Goal: Check status: Check status

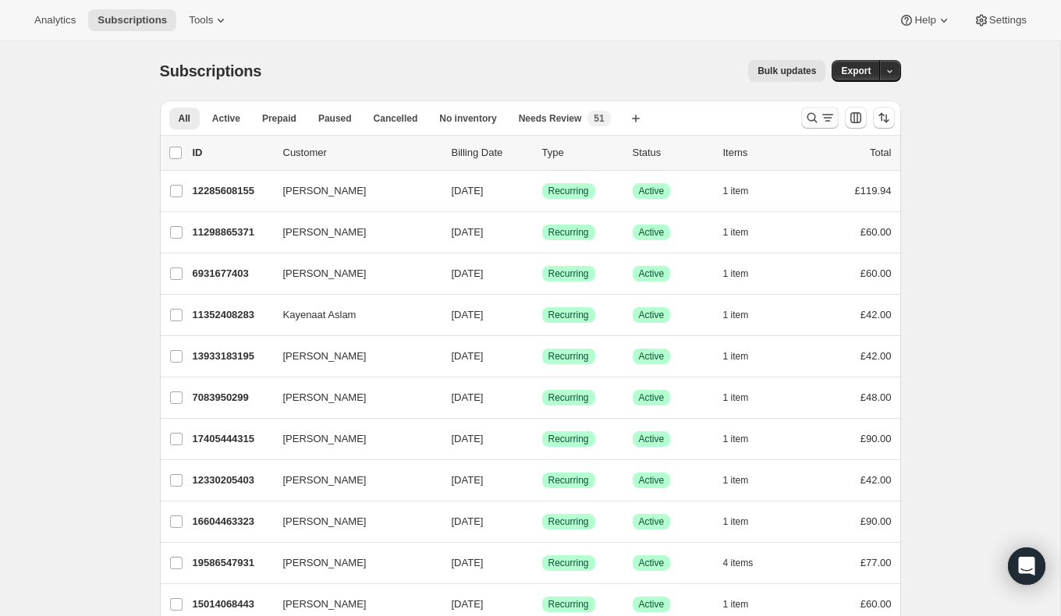
click at [816, 118] on icon "Search and filter results" at bounding box center [812, 118] width 16 height 16
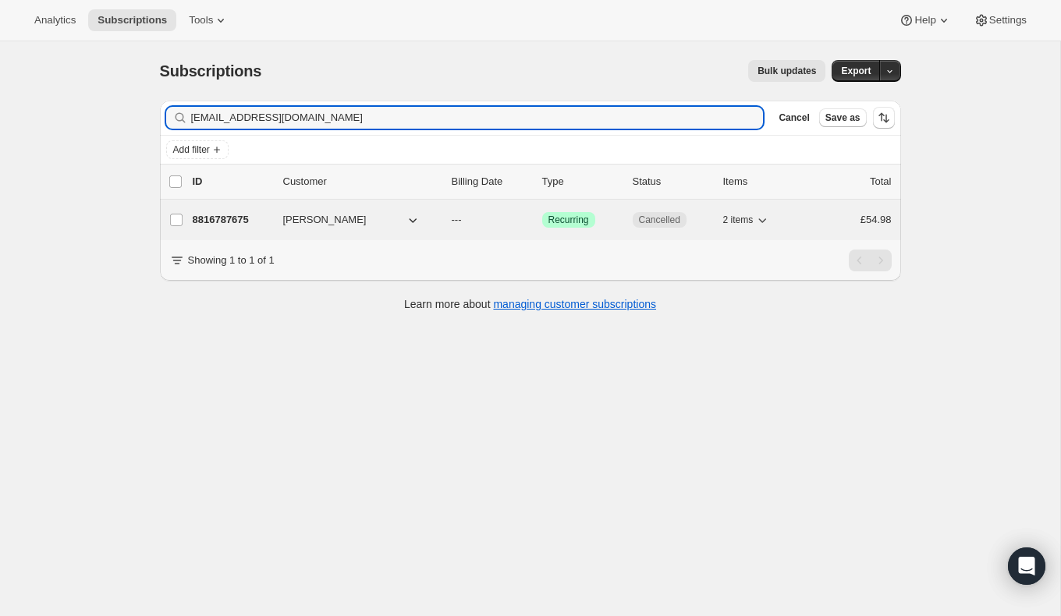
type input "[EMAIL_ADDRESS][DOMAIN_NAME]"
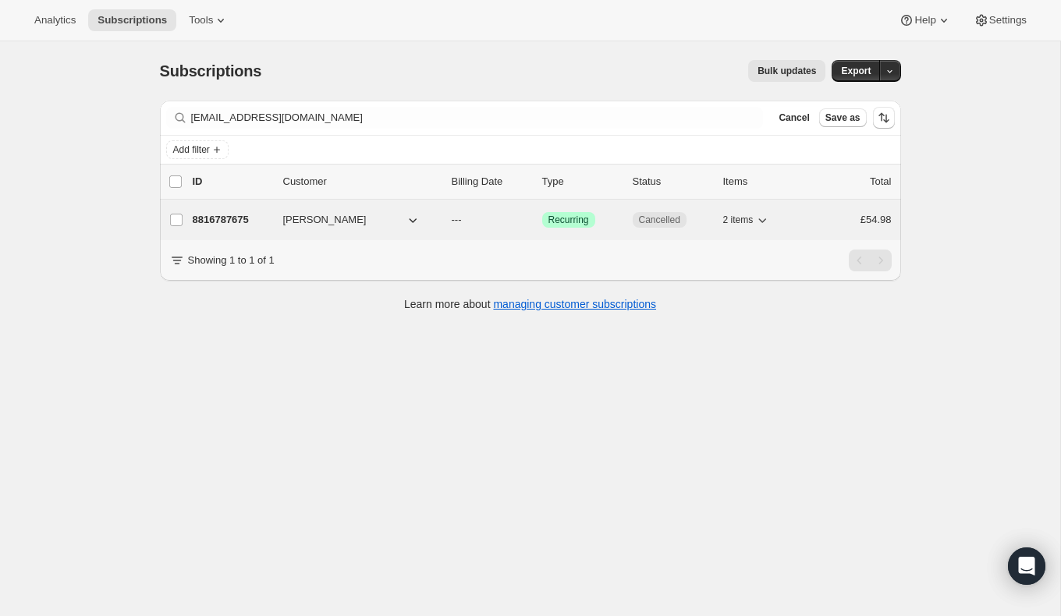
click at [209, 220] on p "8816787675" at bounding box center [232, 220] width 78 height 16
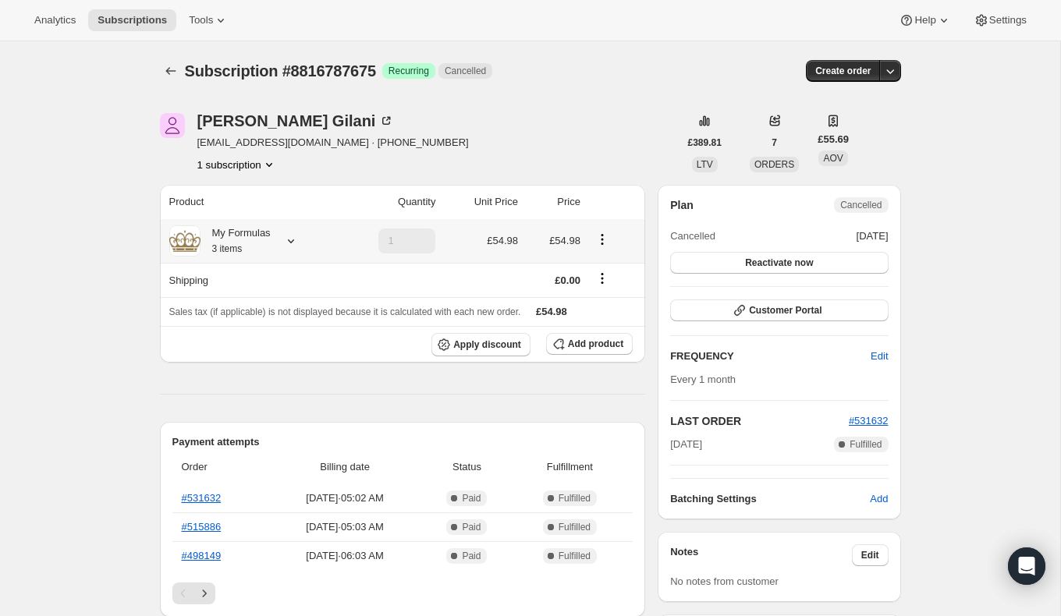
click at [293, 241] on icon at bounding box center [291, 242] width 6 height 4
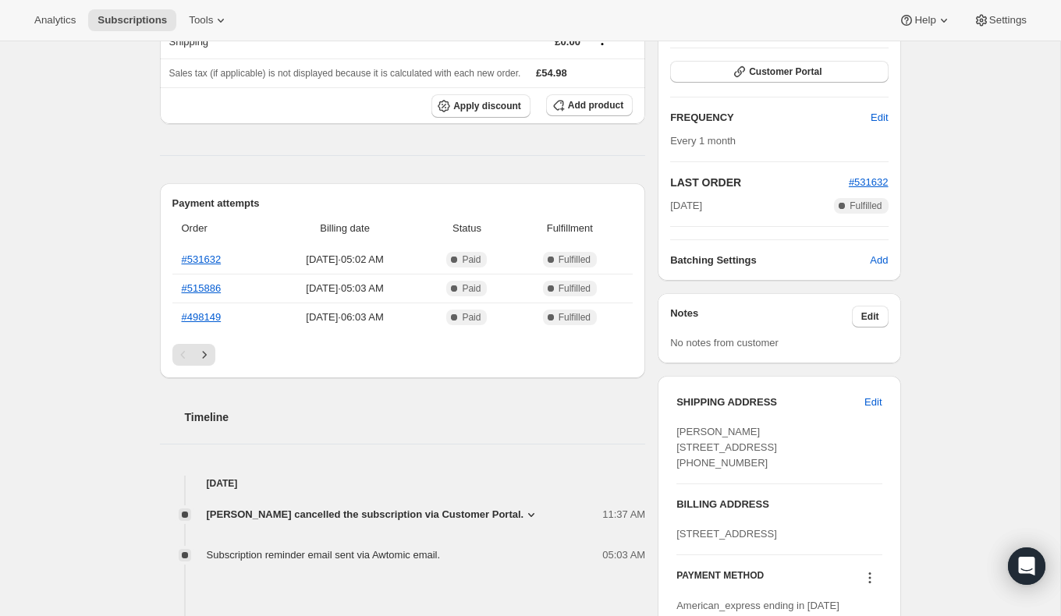
scroll to position [680, 0]
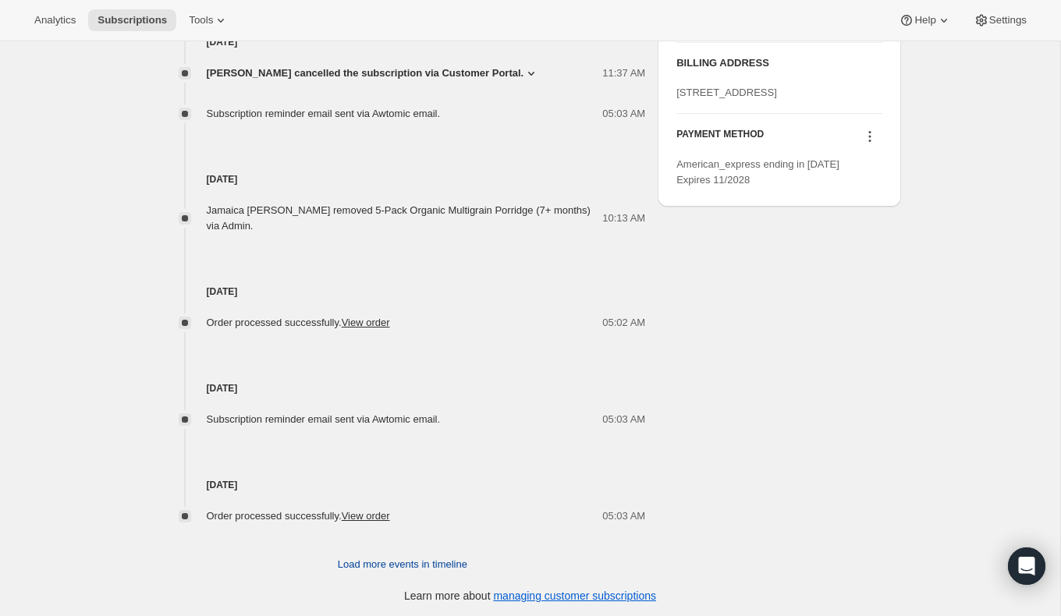
click at [380, 563] on span "Load more events in timeline" at bounding box center [403, 565] width 130 height 16
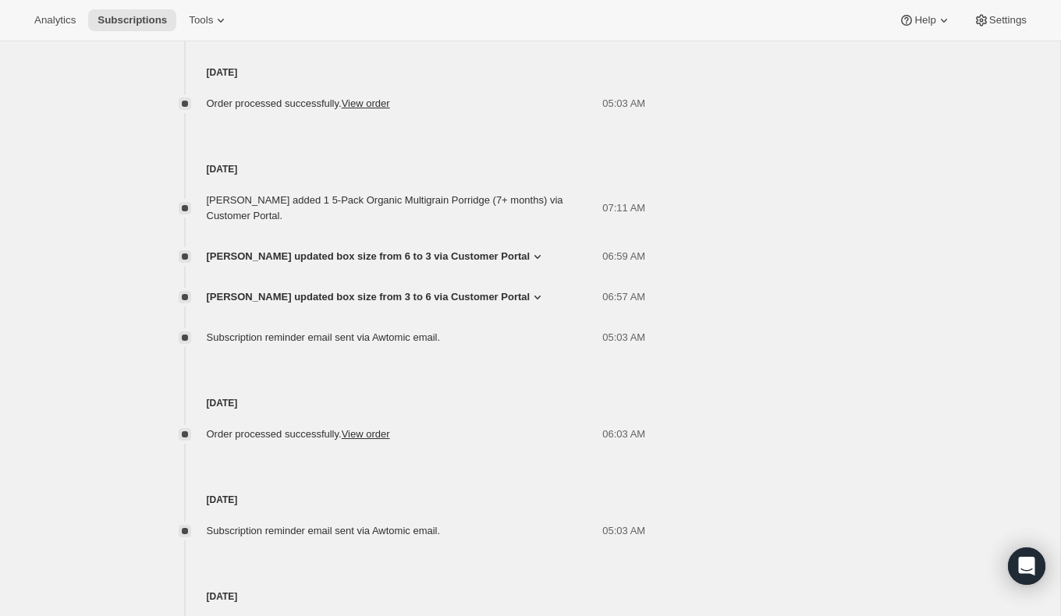
scroll to position [1301, 0]
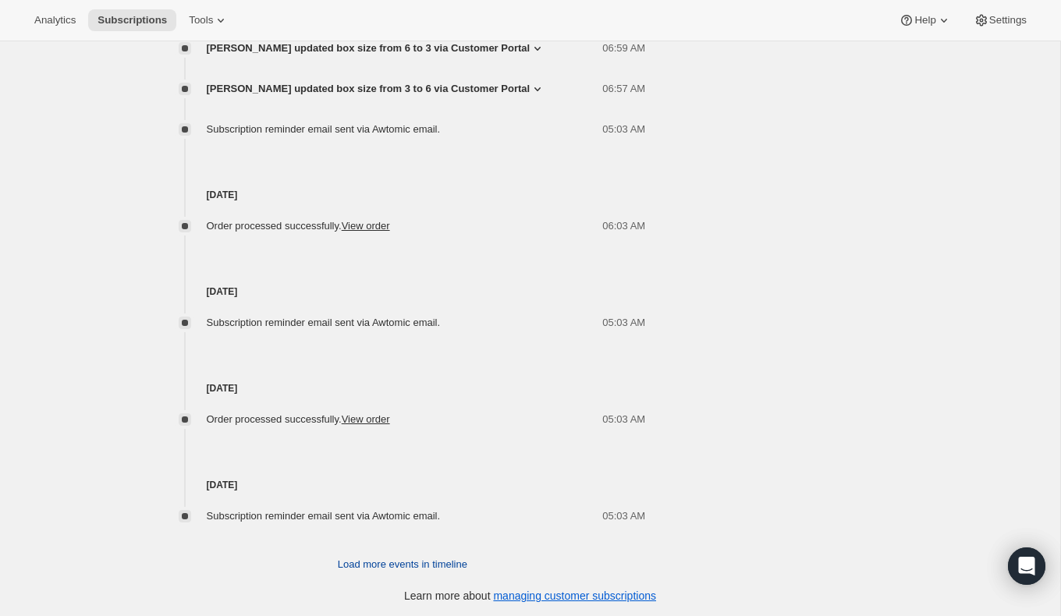
click at [380, 562] on span "Load more events in timeline" at bounding box center [403, 565] width 130 height 16
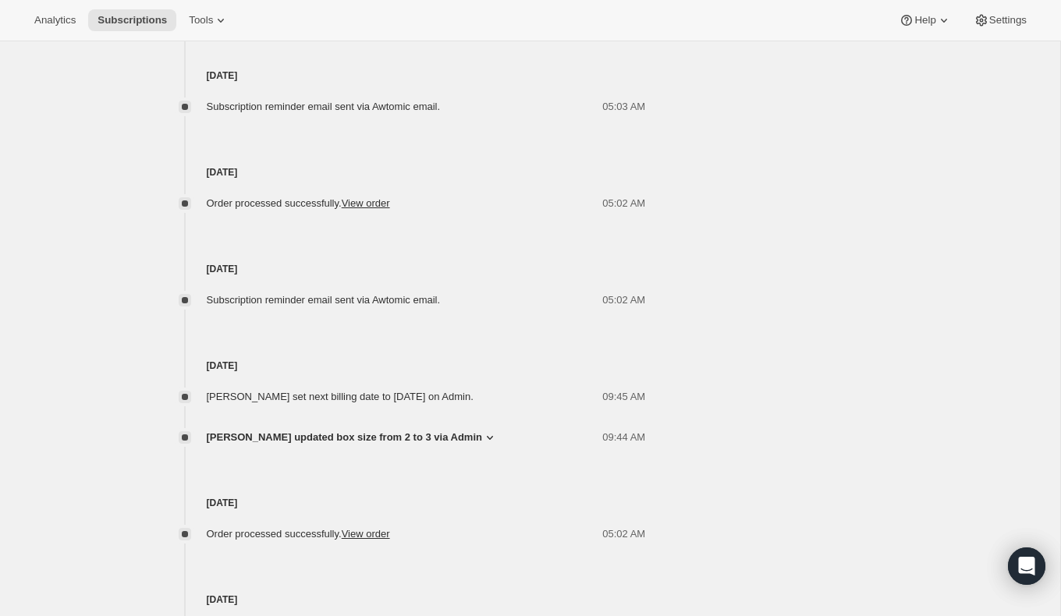
scroll to position [1826, 0]
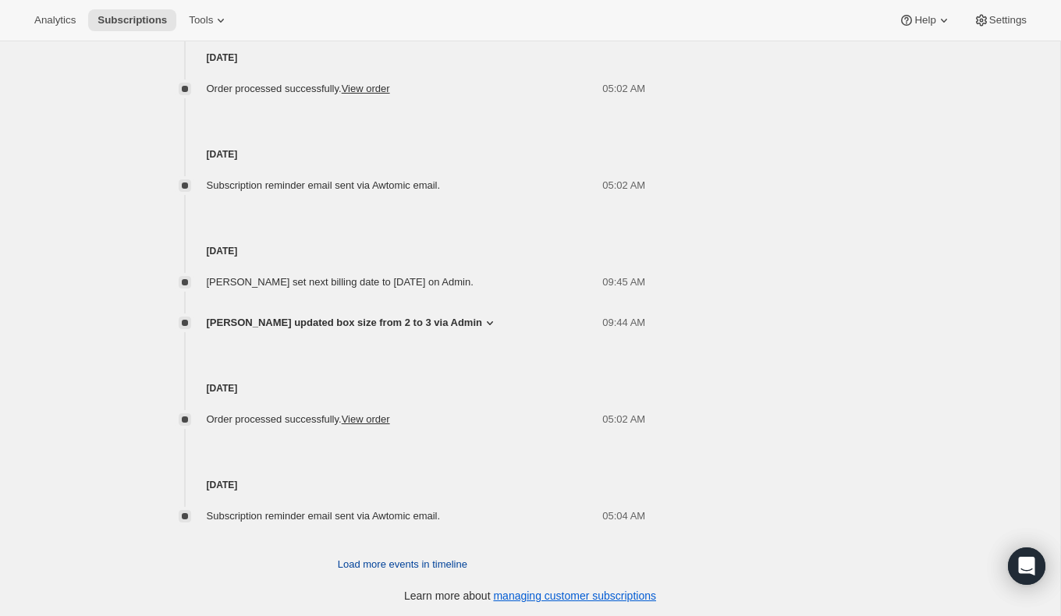
click at [380, 563] on span "Load more events in timeline" at bounding box center [403, 565] width 130 height 16
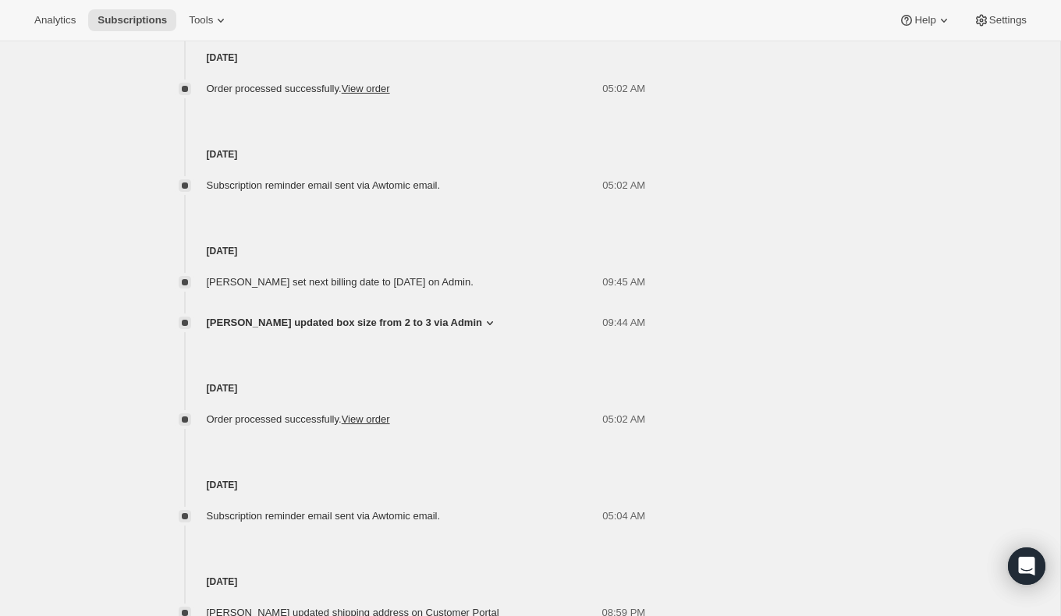
scroll to position [1914, 0]
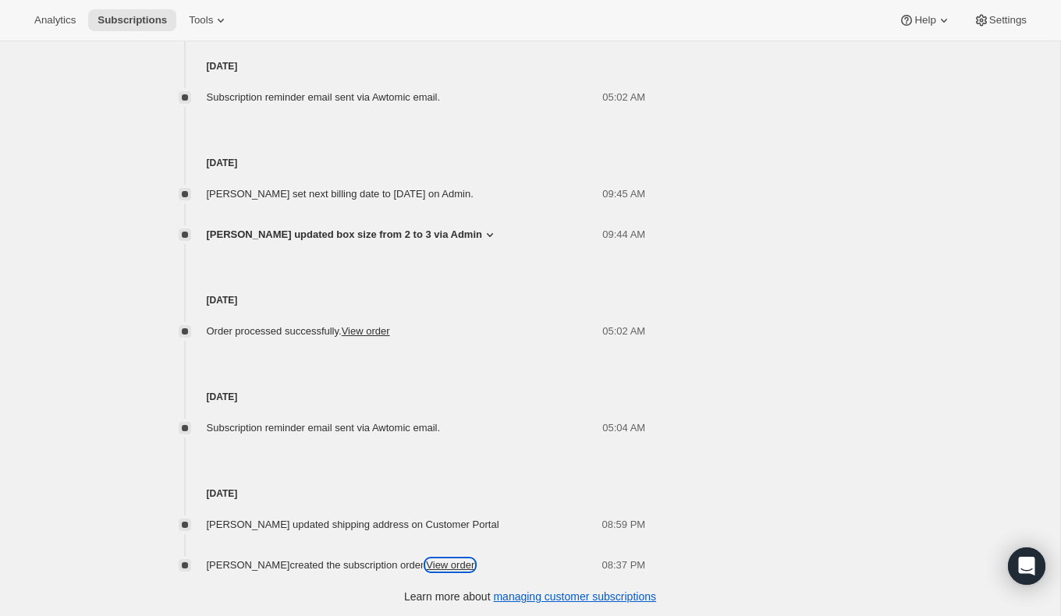
click at [426, 566] on link "View order" at bounding box center [450, 565] width 48 height 12
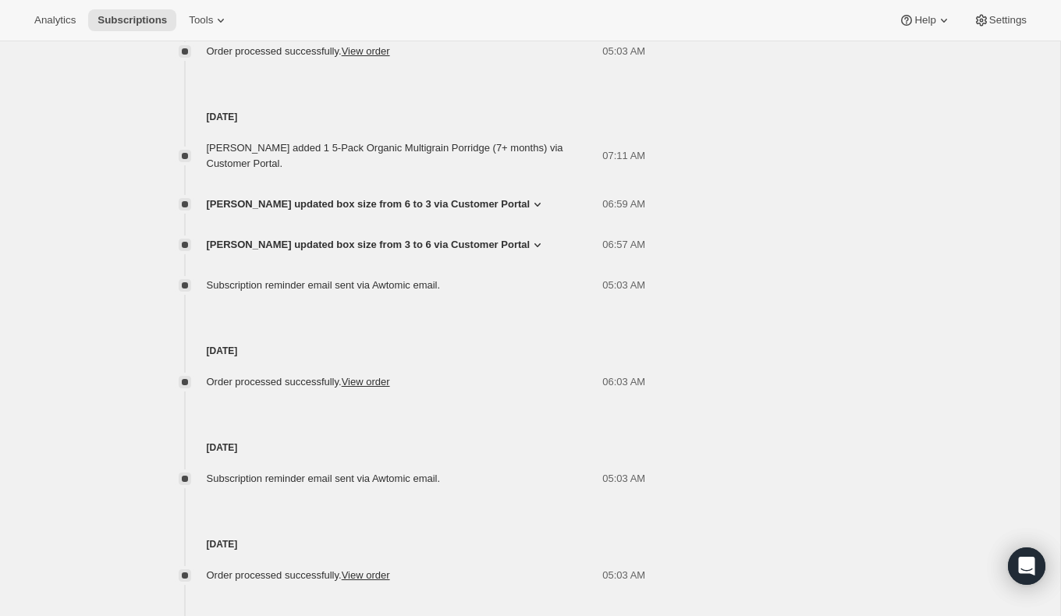
scroll to position [1136, 0]
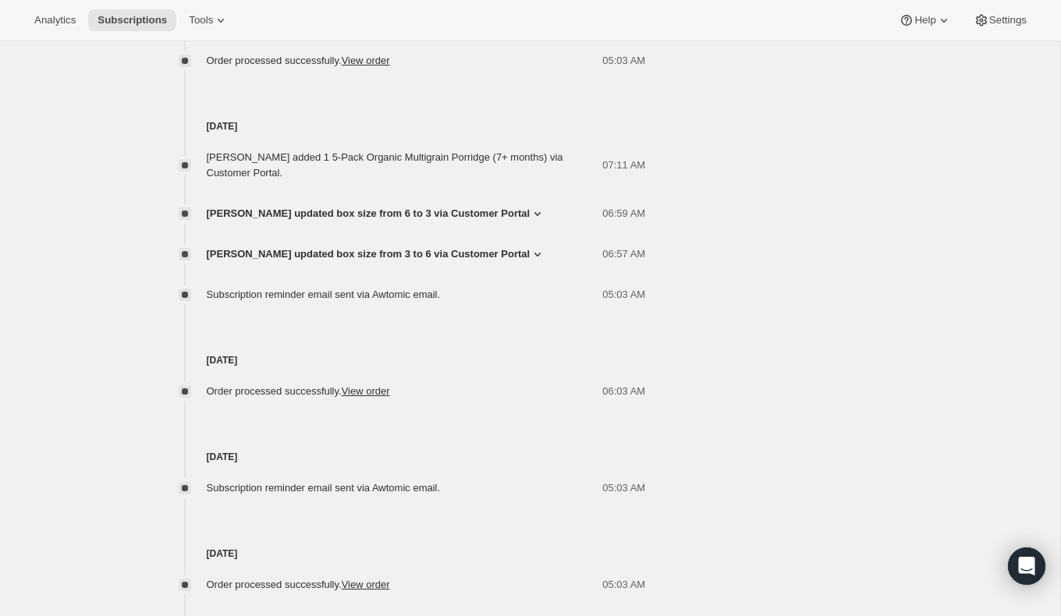
click at [530, 250] on icon at bounding box center [538, 255] width 16 height 16
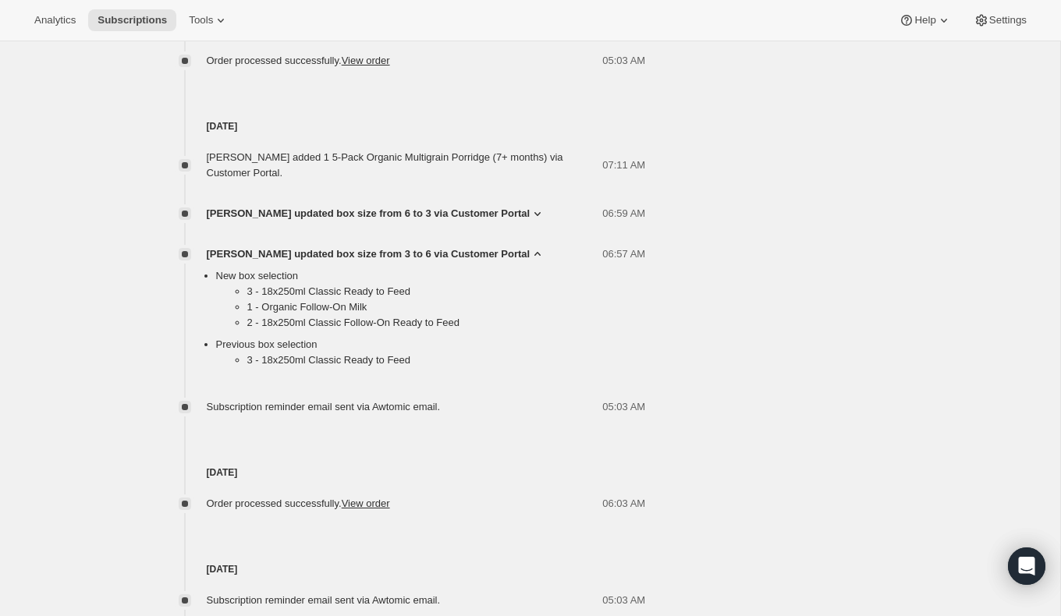
click at [530, 250] on icon at bounding box center [538, 255] width 16 height 16
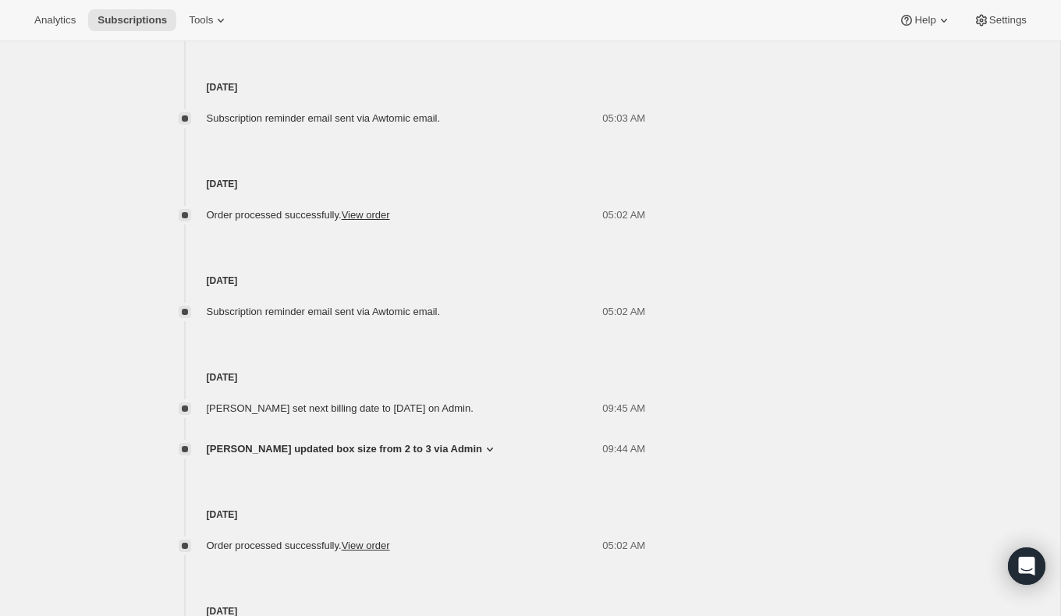
scroll to position [1914, 0]
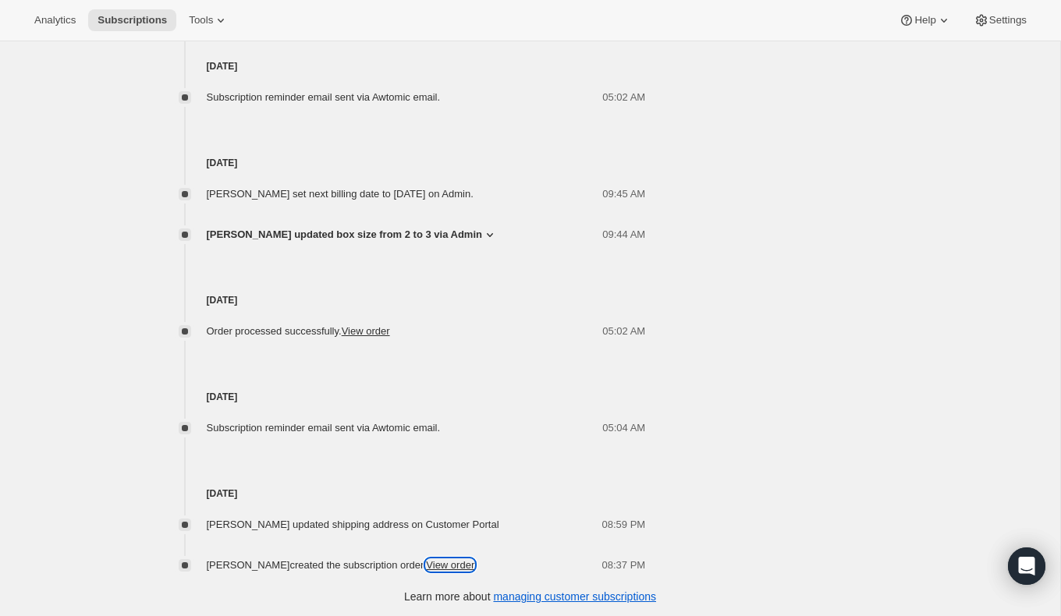
click at [442, 563] on link "View order" at bounding box center [450, 565] width 48 height 12
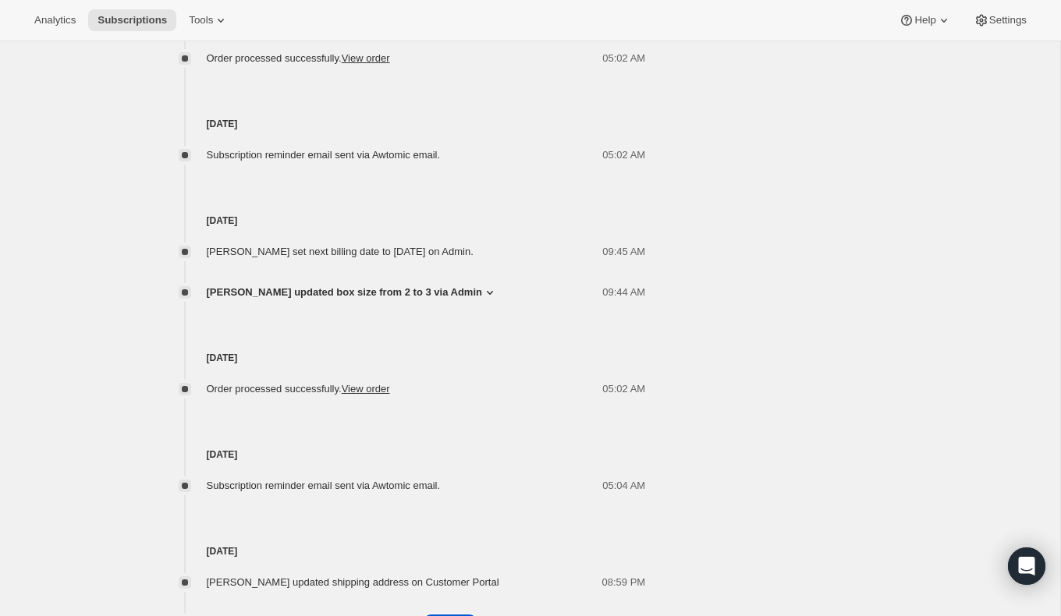
scroll to position [1845, 0]
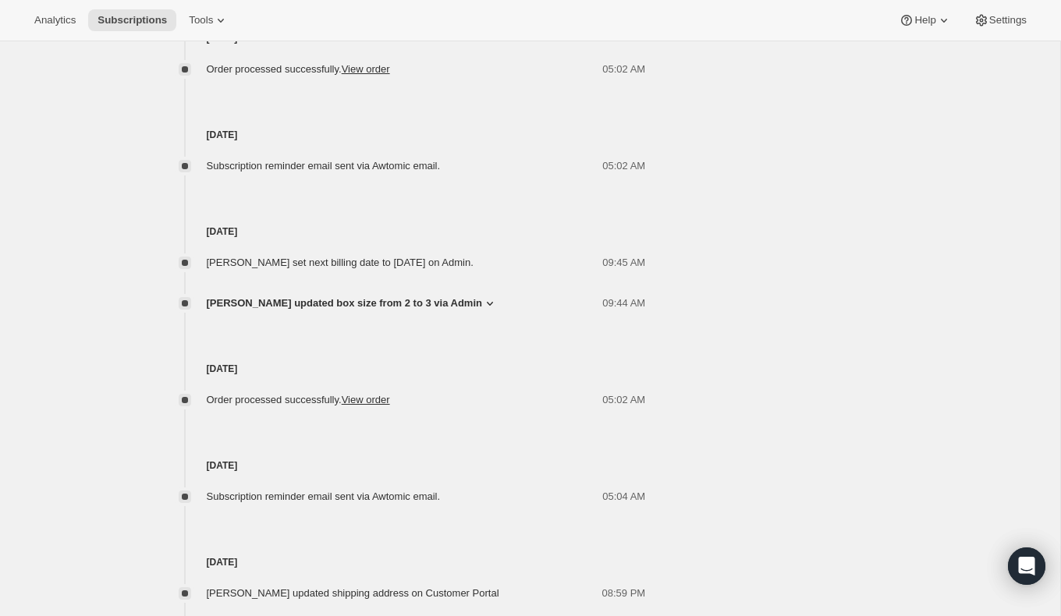
click at [485, 299] on icon at bounding box center [490, 304] width 16 height 16
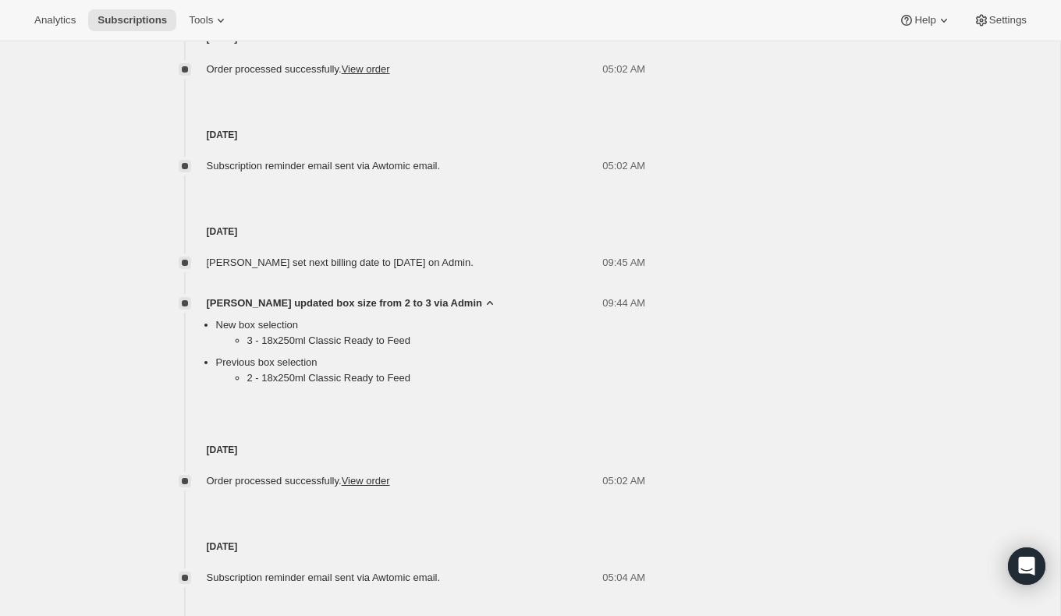
click at [485, 299] on icon at bounding box center [490, 304] width 16 height 16
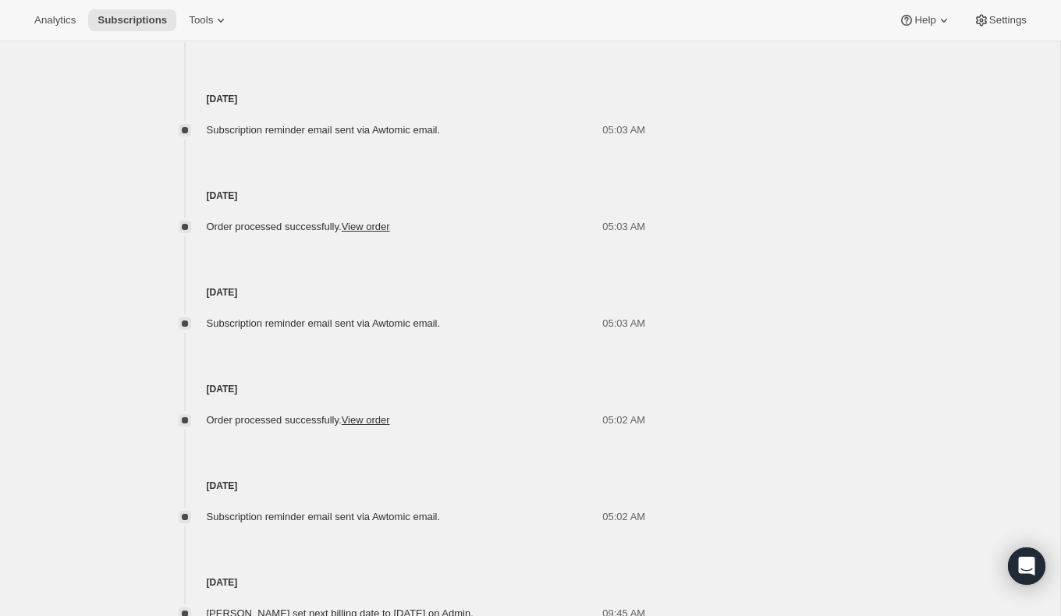
scroll to position [1490, 0]
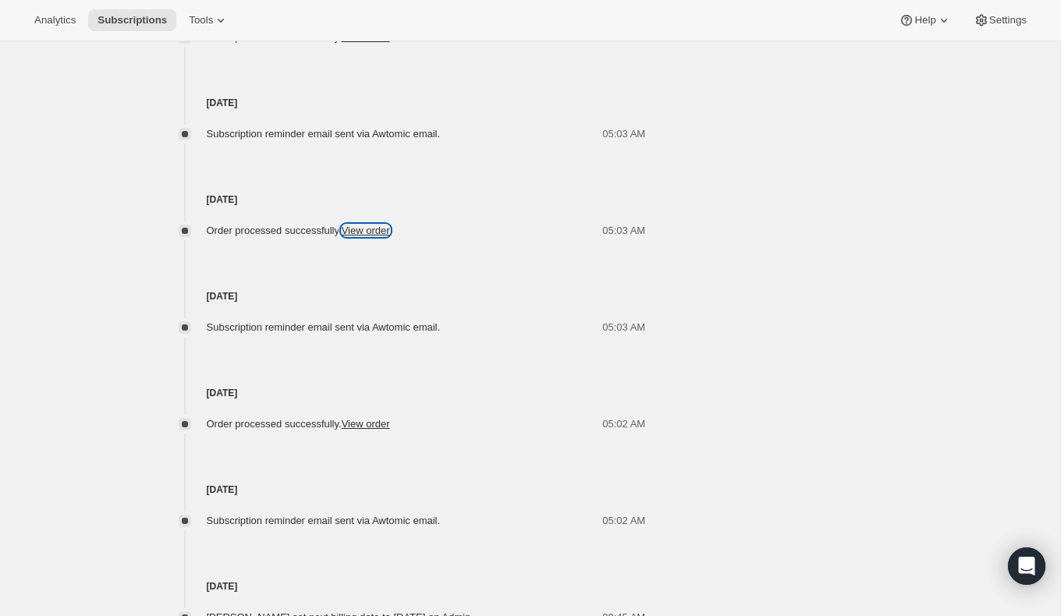
click at [387, 229] on link "View order" at bounding box center [366, 231] width 48 height 12
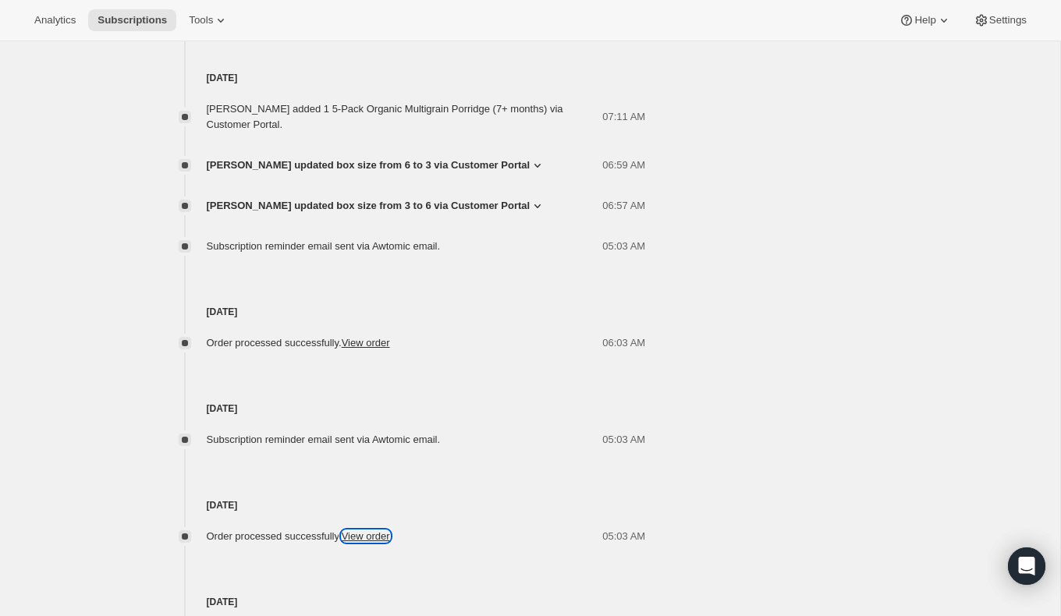
scroll to position [1183, 0]
click at [530, 202] on icon at bounding box center [538, 208] width 16 height 16
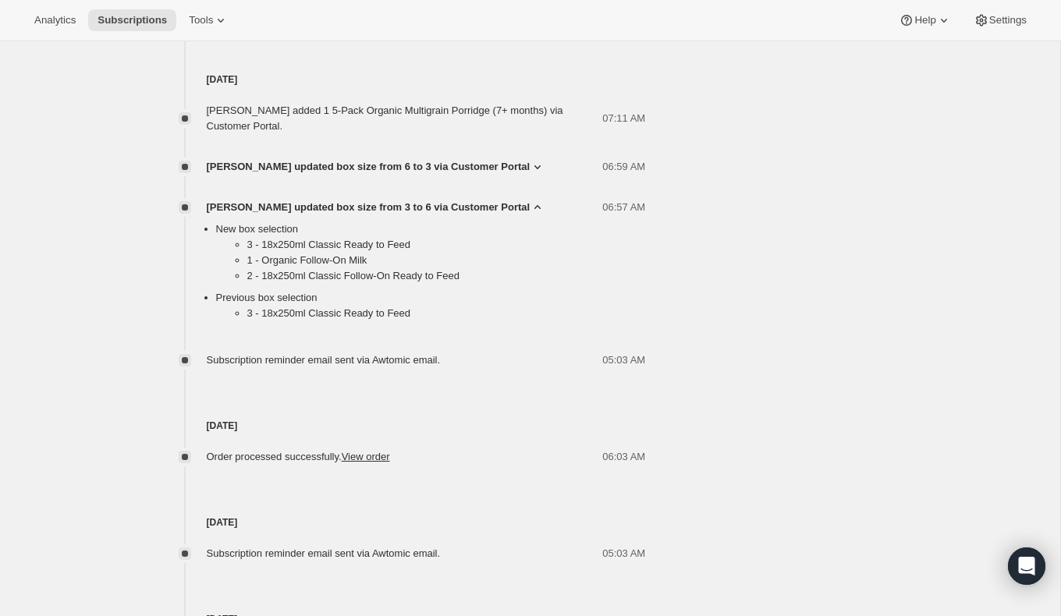
click at [534, 205] on icon at bounding box center [537, 207] width 6 height 4
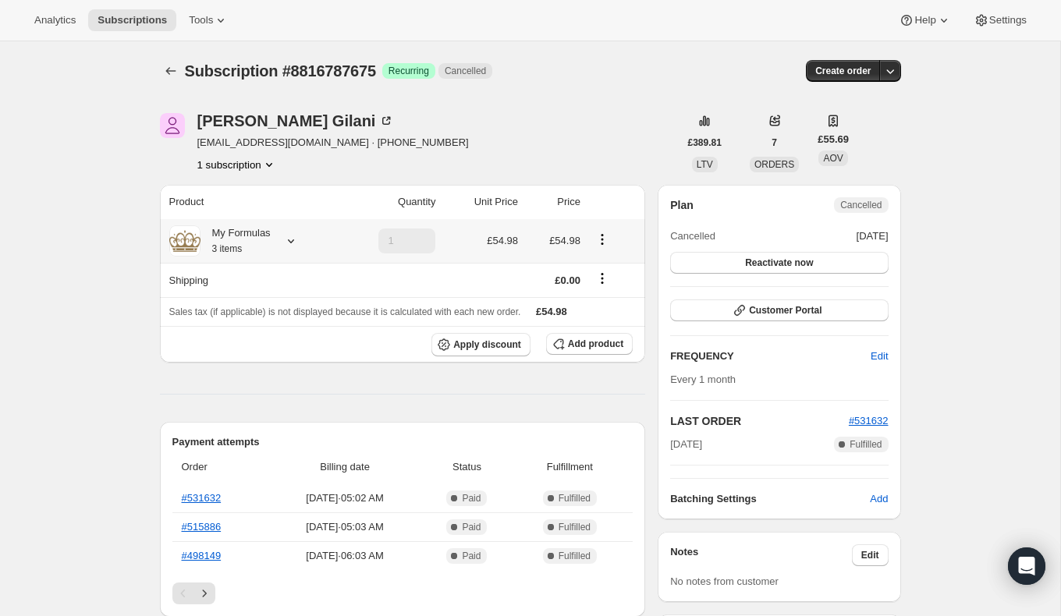
scroll to position [55, 0]
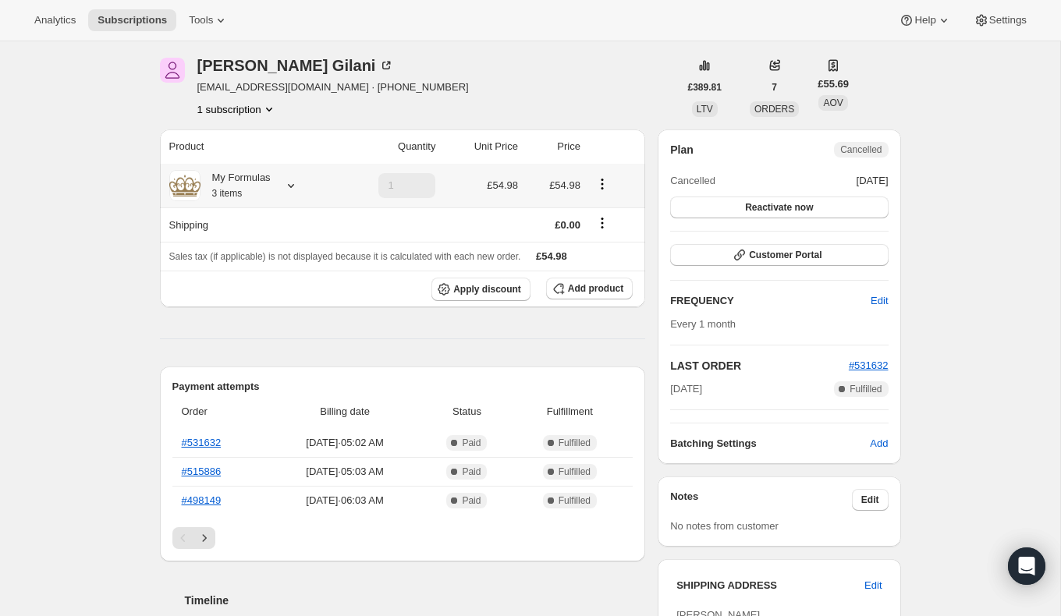
click at [293, 190] on icon at bounding box center [291, 186] width 16 height 16
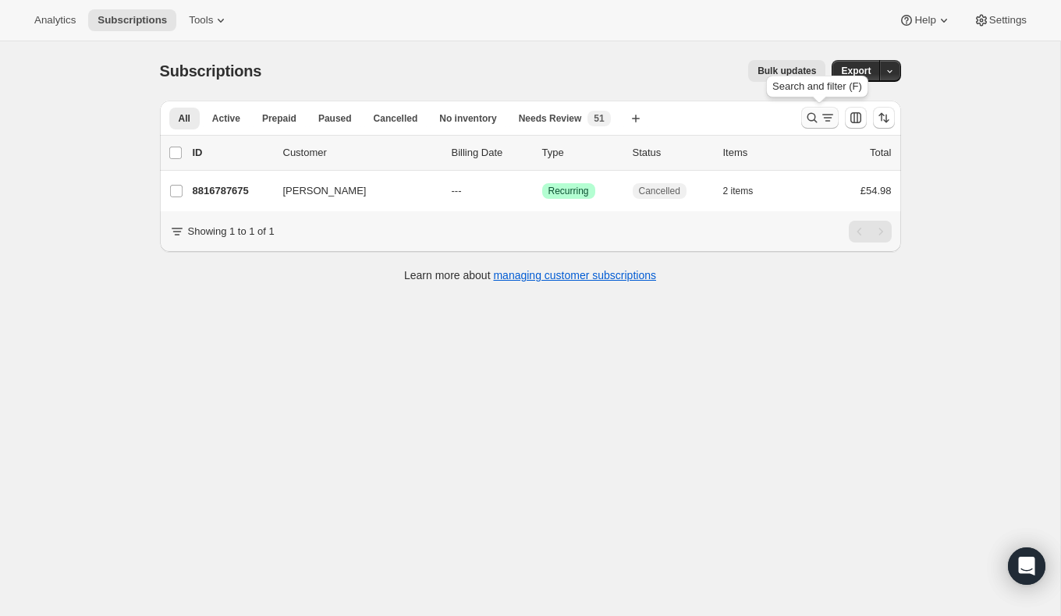
click at [809, 115] on icon "Search and filter results" at bounding box center [812, 118] width 16 height 16
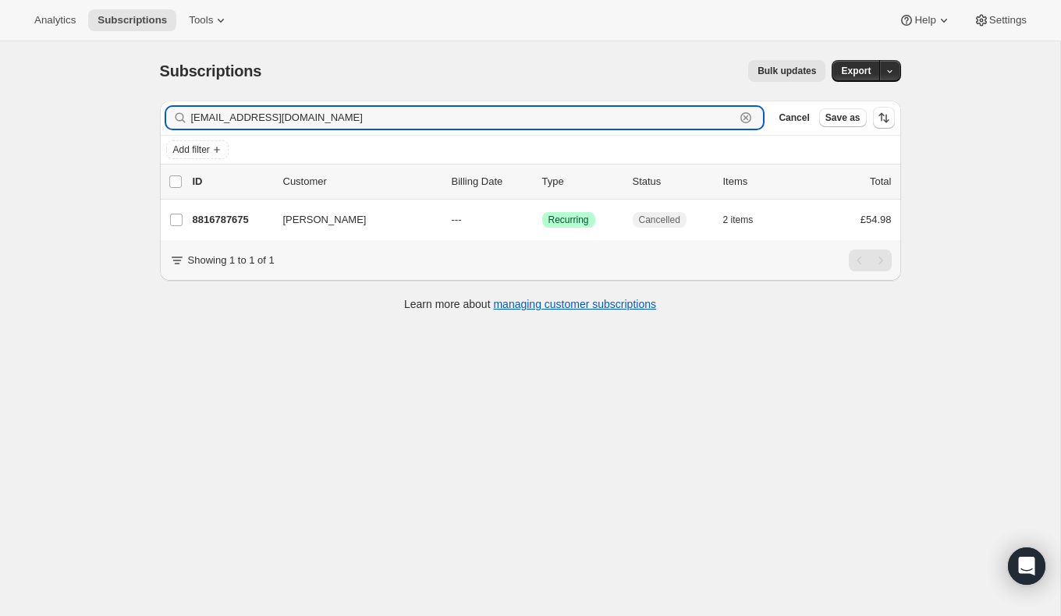
click at [746, 118] on icon "button" at bounding box center [746, 117] width 5 height 5
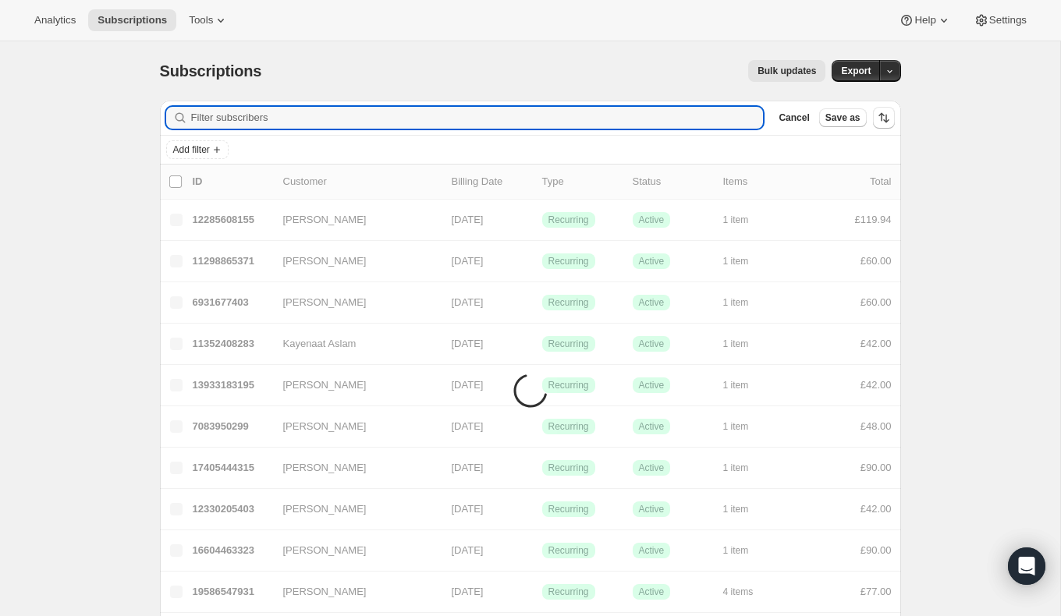
paste input "[EMAIL_ADDRESS][DOMAIN_NAME]"
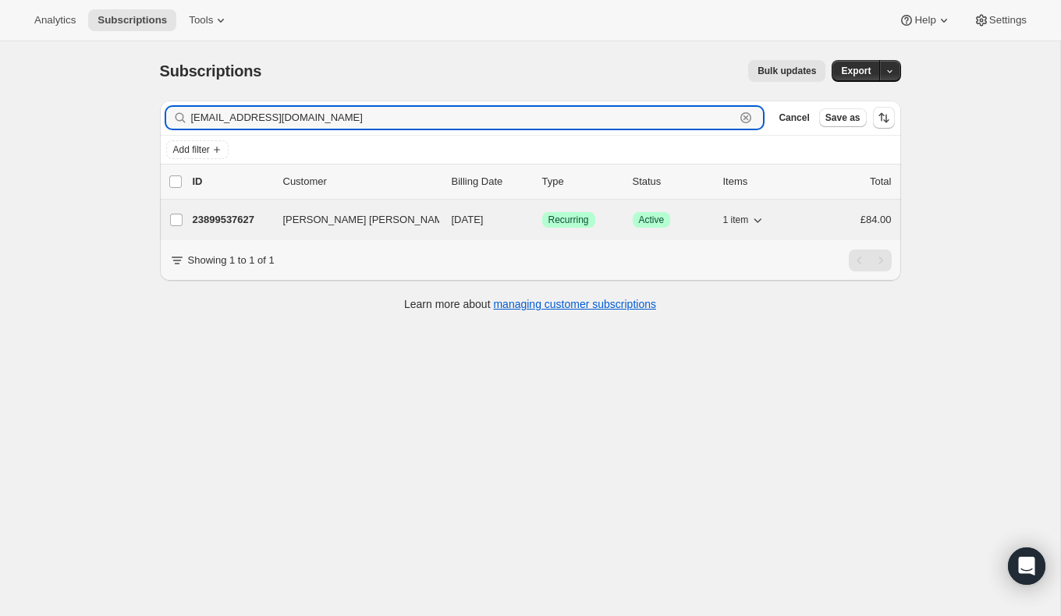
type input "[EMAIL_ADDRESS][DOMAIN_NAME]"
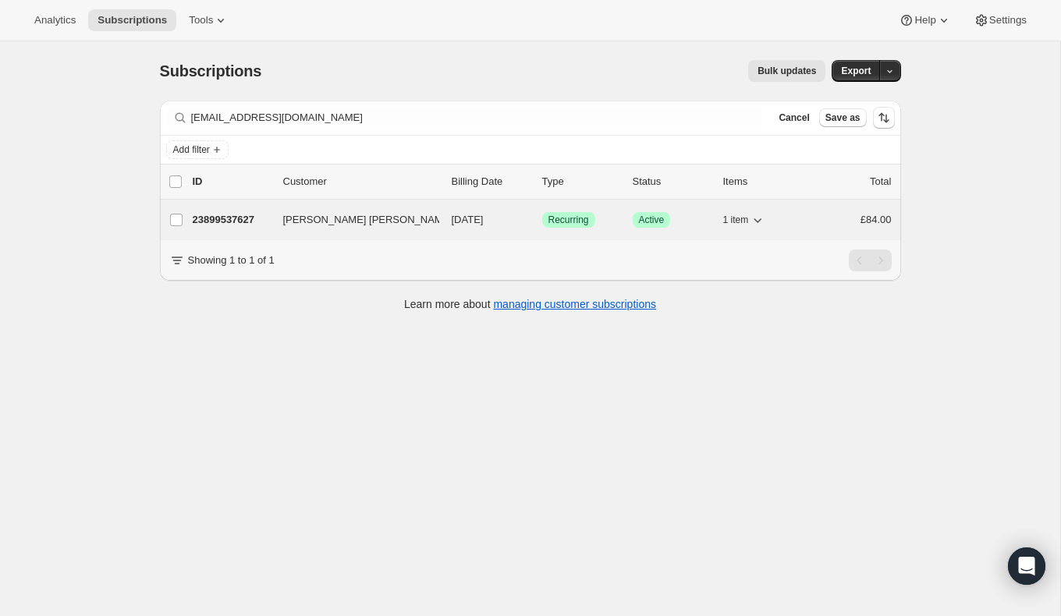
click at [231, 217] on p "23899537627" at bounding box center [232, 220] width 78 height 16
